Goal: Navigation & Orientation: Find specific page/section

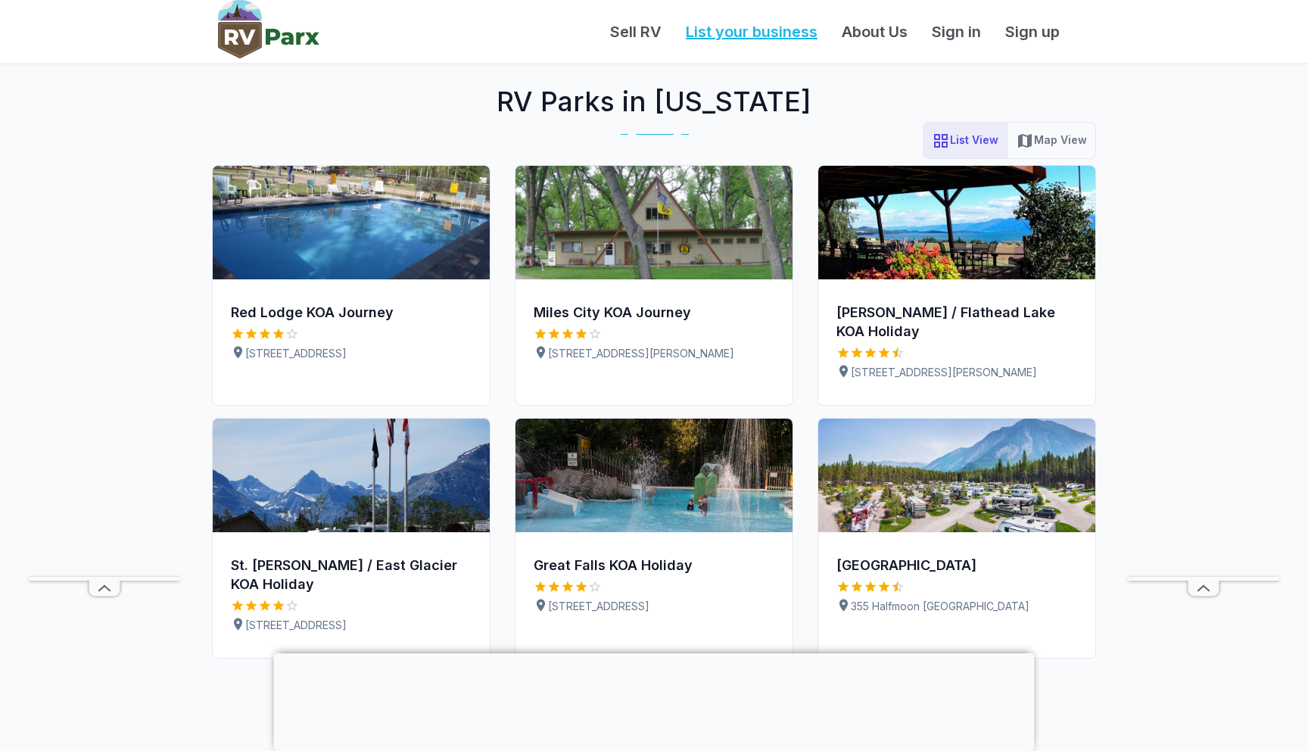
click at [764, 33] on link "List your business" at bounding box center [752, 31] width 156 height 23
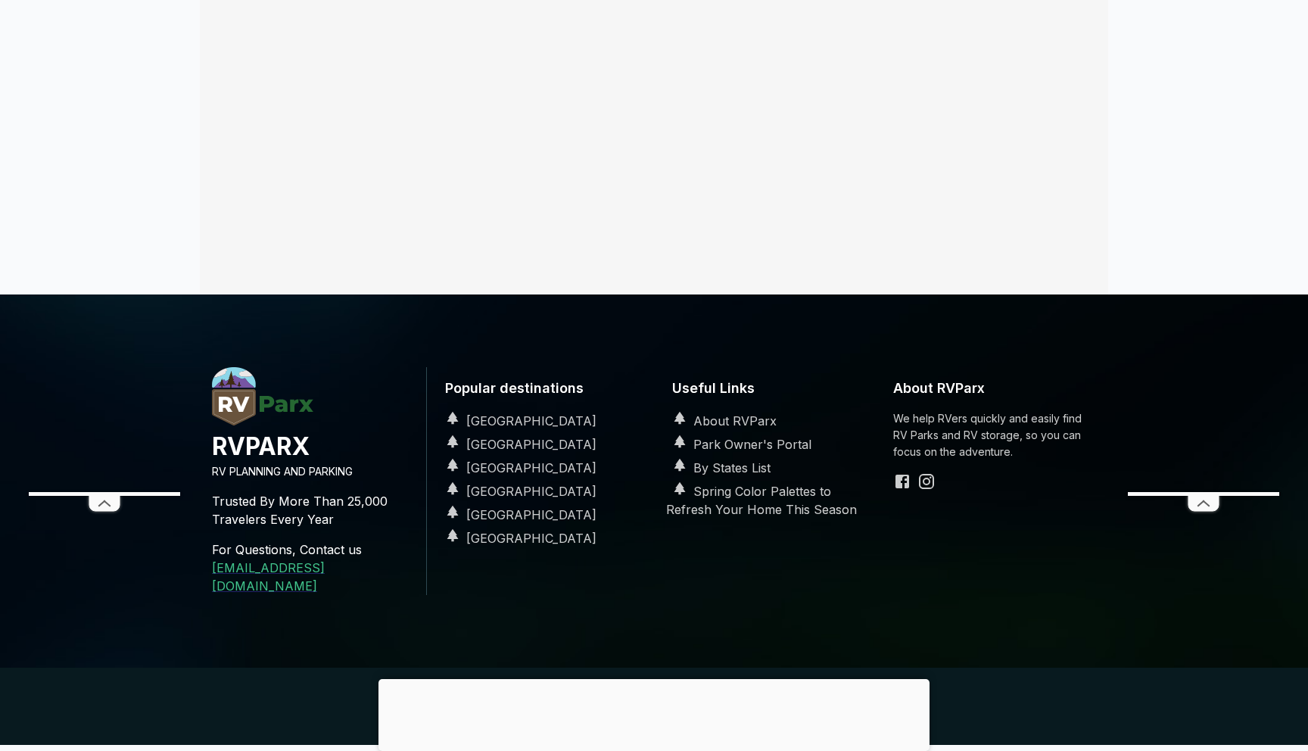
scroll to position [530, 0]
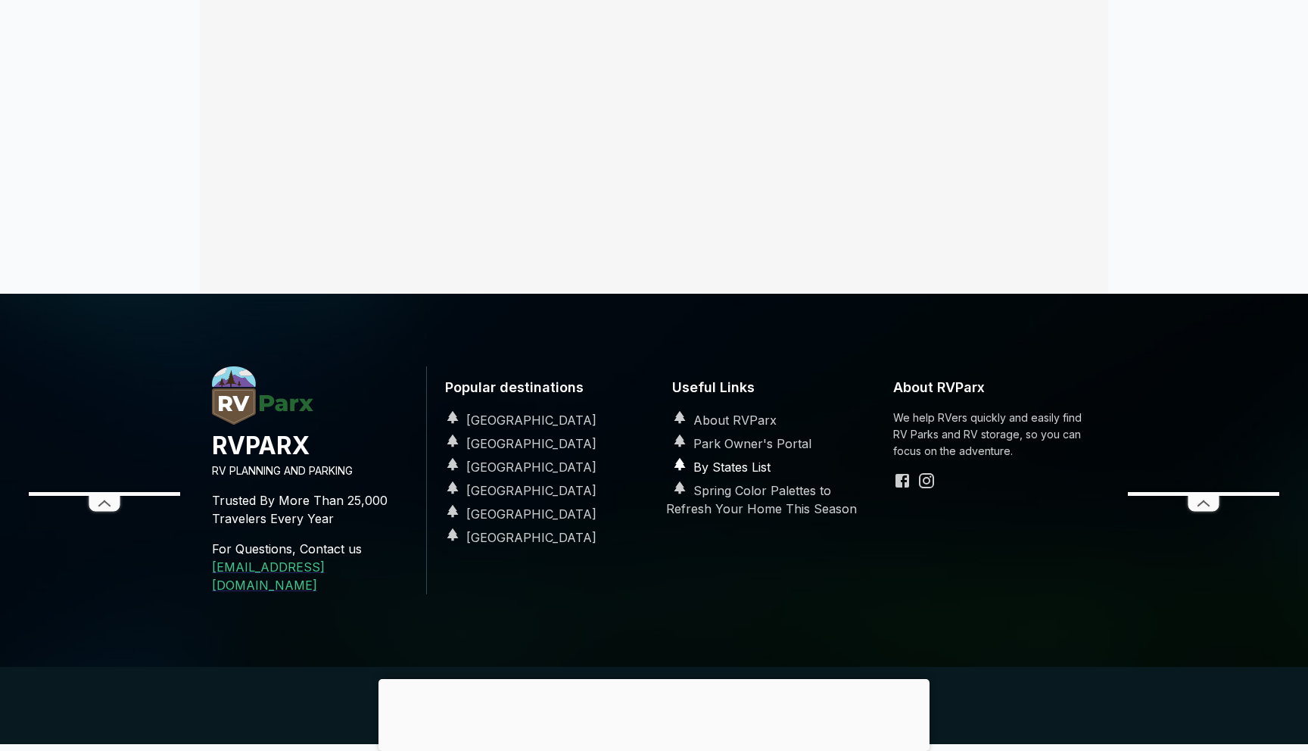
click at [738, 467] on link "By States List" at bounding box center [718, 466] width 104 height 15
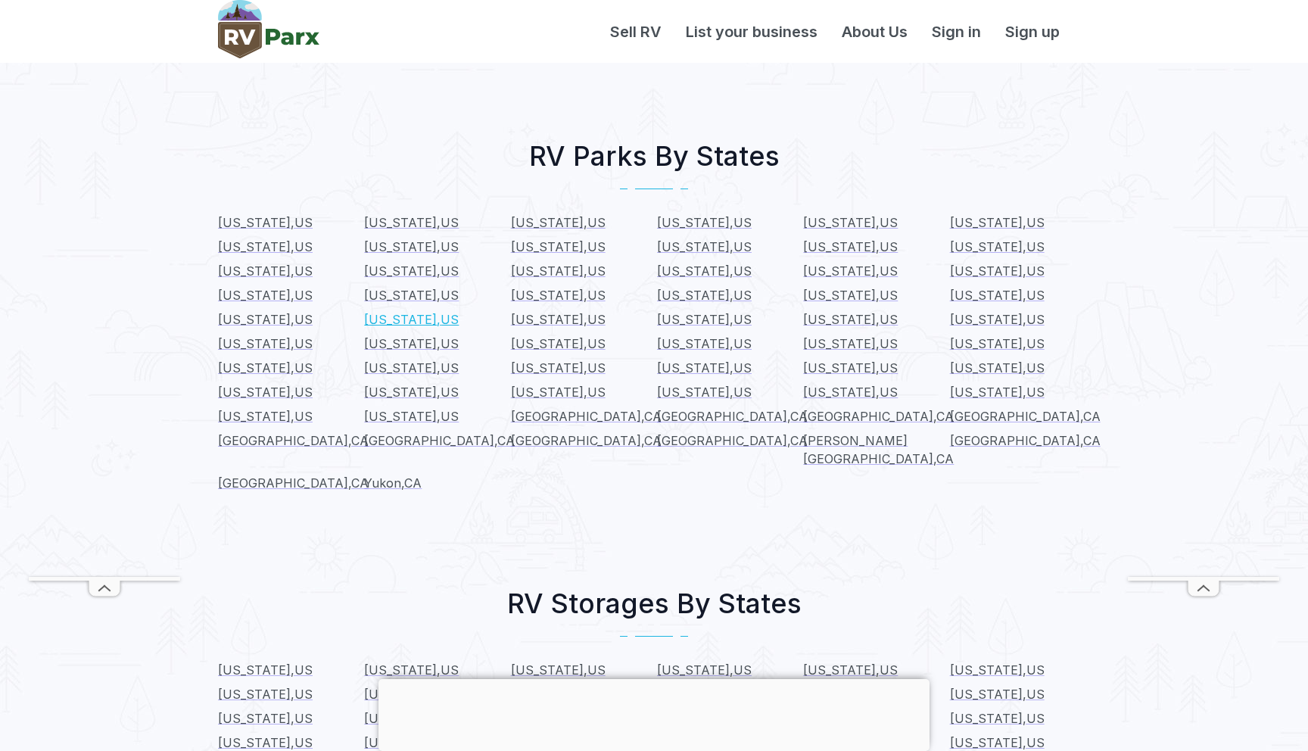
click at [394, 319] on span "Montana , US" at bounding box center [411, 319] width 95 height 15
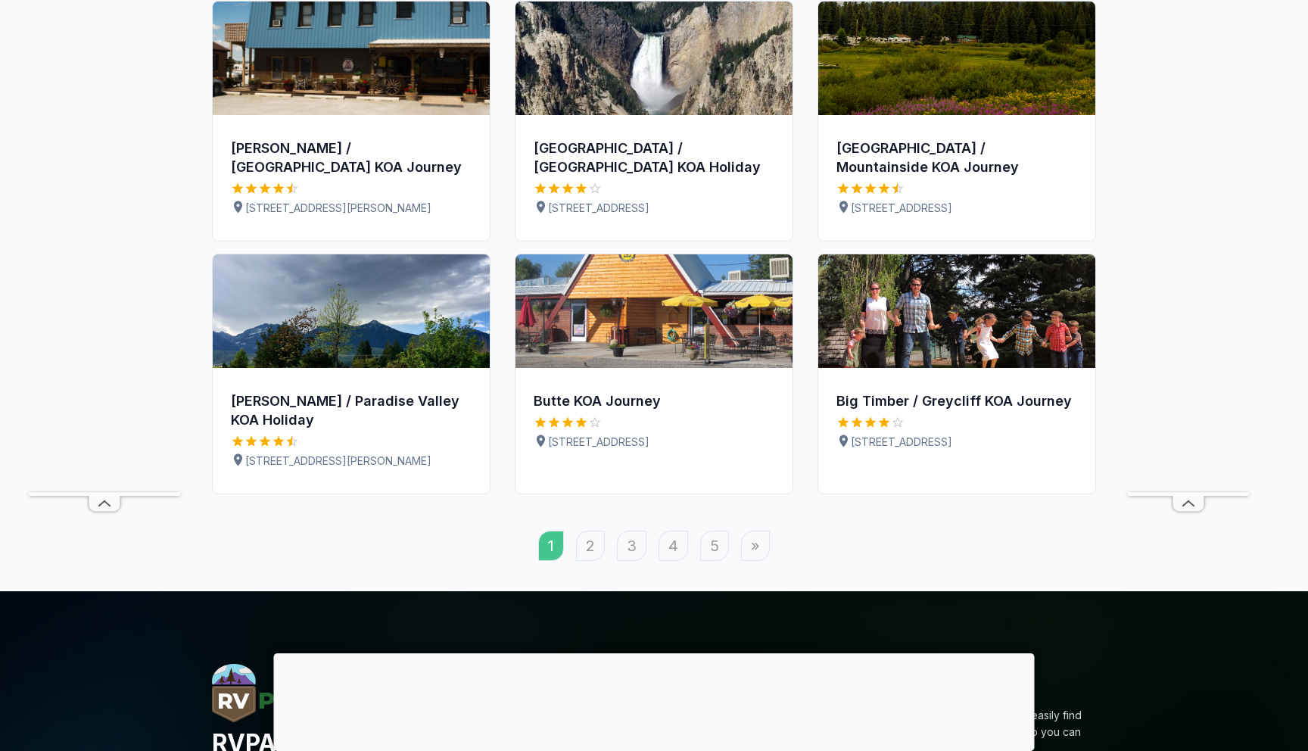
scroll to position [1592, 0]
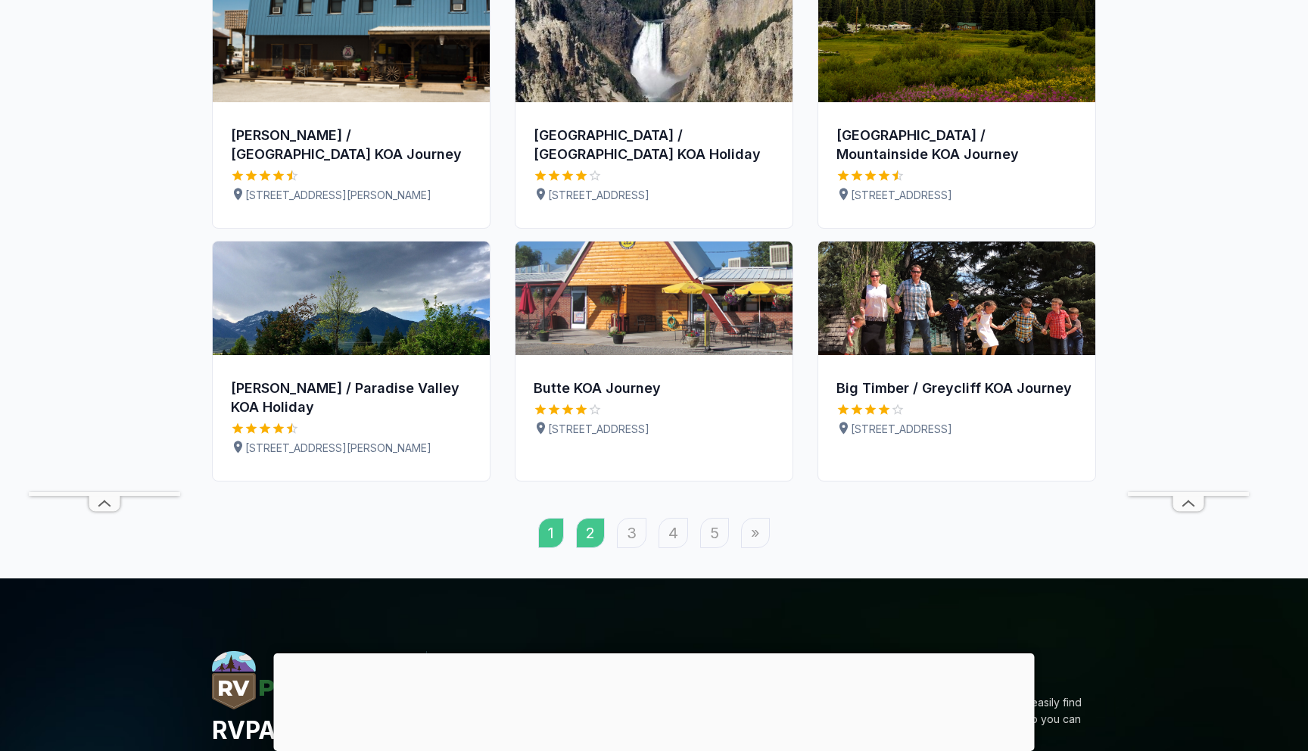
click at [596, 519] on link "2" at bounding box center [590, 533] width 29 height 30
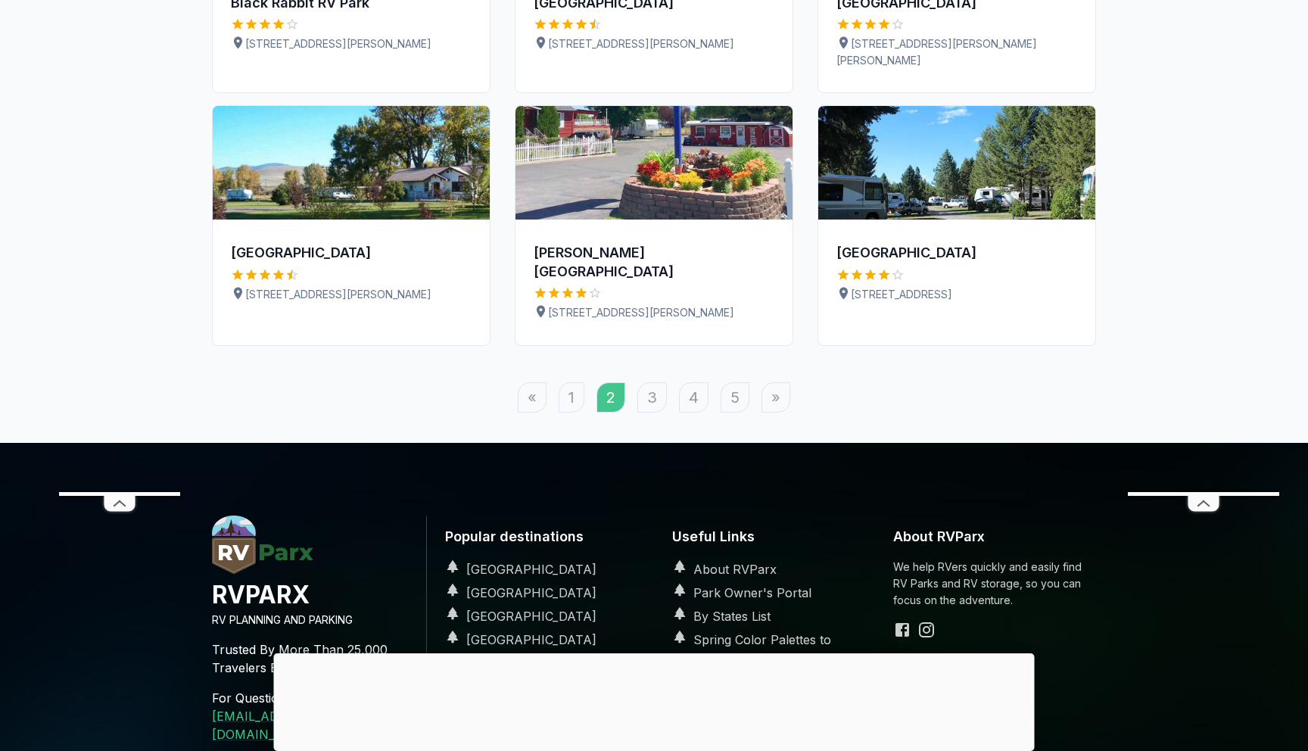
scroll to position [1749, 0]
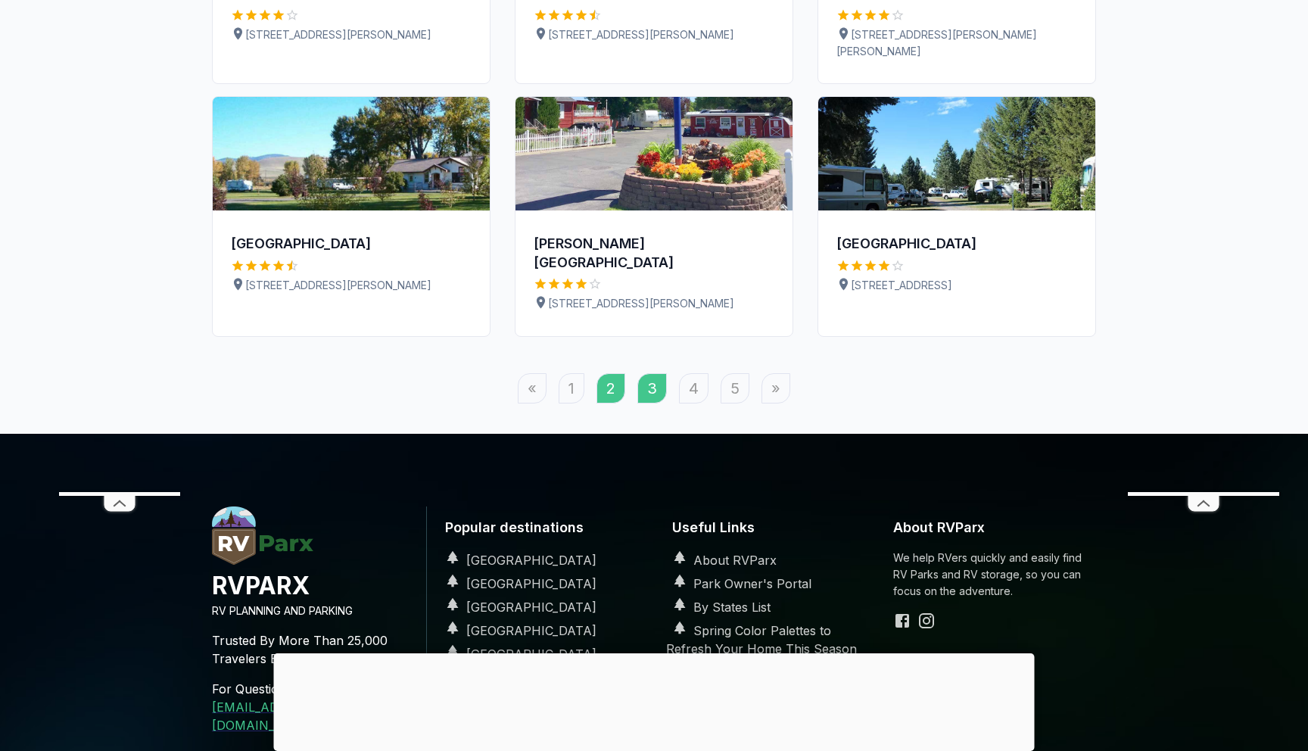
click at [645, 373] on link "3" at bounding box center [652, 388] width 30 height 30
